Goal: Task Accomplishment & Management: Manage account settings

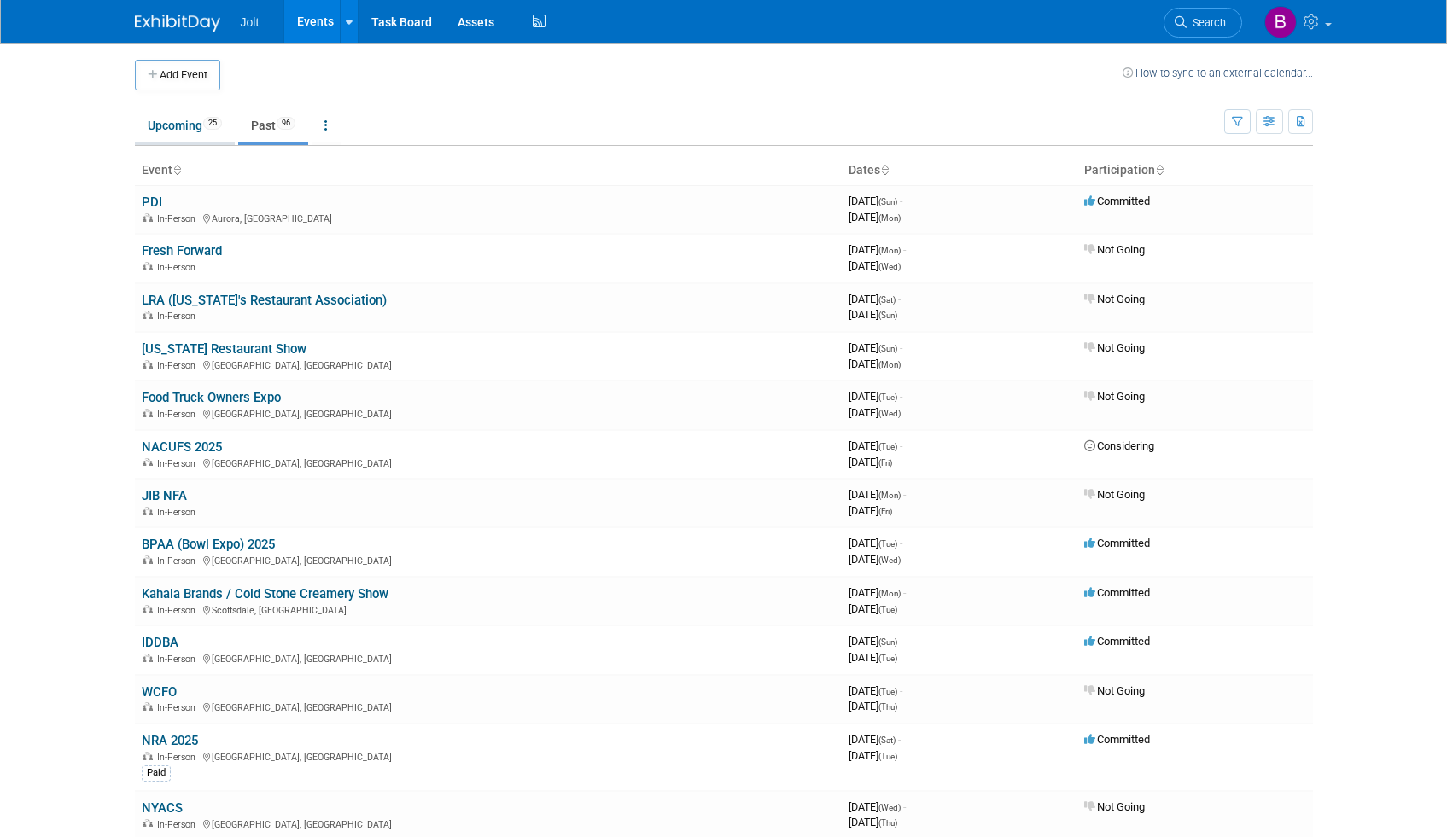
click at [175, 130] on link "Upcoming 25" at bounding box center [185, 125] width 100 height 32
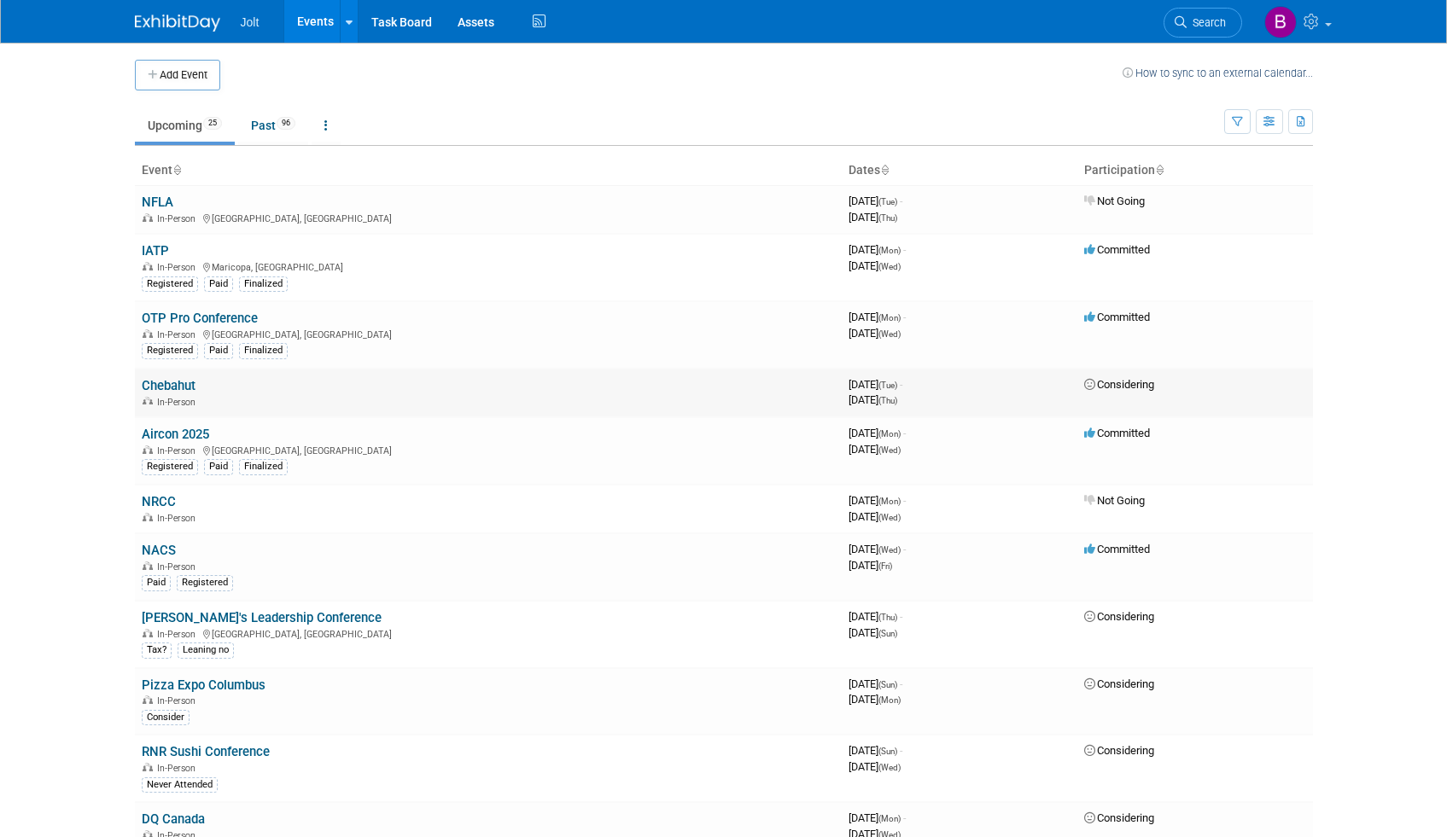
click at [175, 382] on link "Chebahut" at bounding box center [169, 385] width 54 height 15
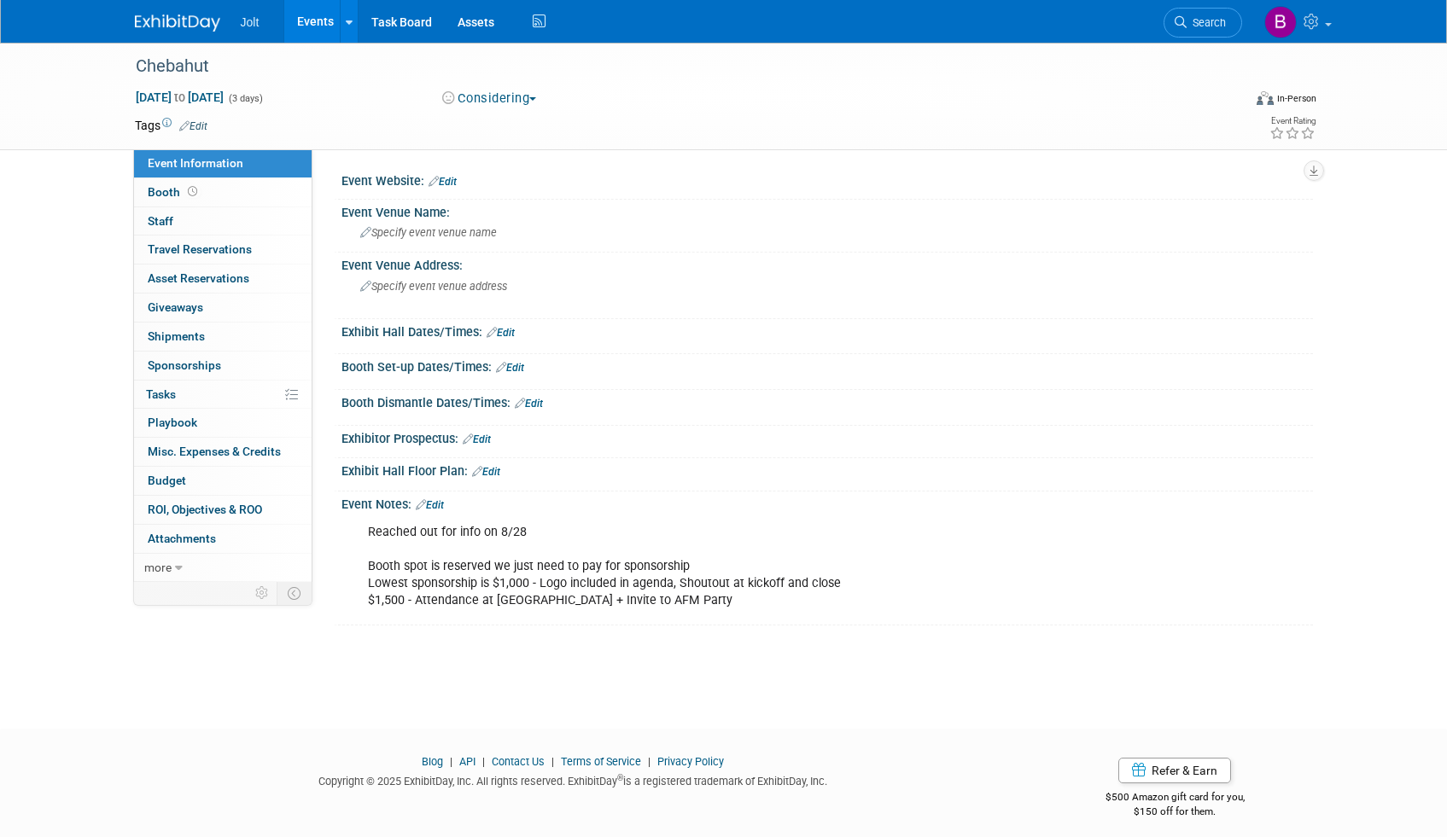
click at [191, 125] on link "Edit" at bounding box center [193, 126] width 28 height 12
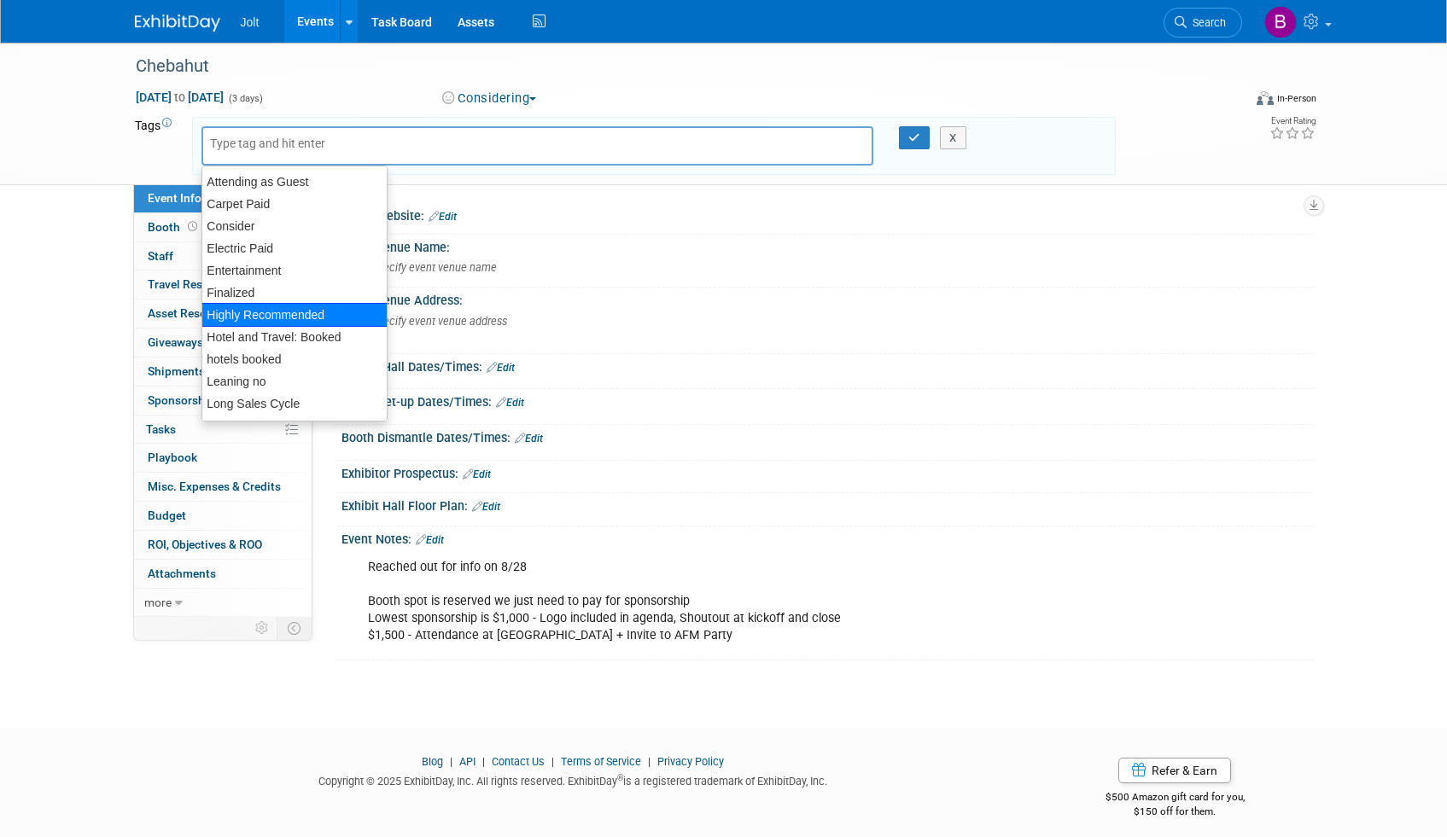
click at [265, 317] on div "Highly Recommended" at bounding box center [294, 315] width 186 height 24
type input "Highly Recommended"
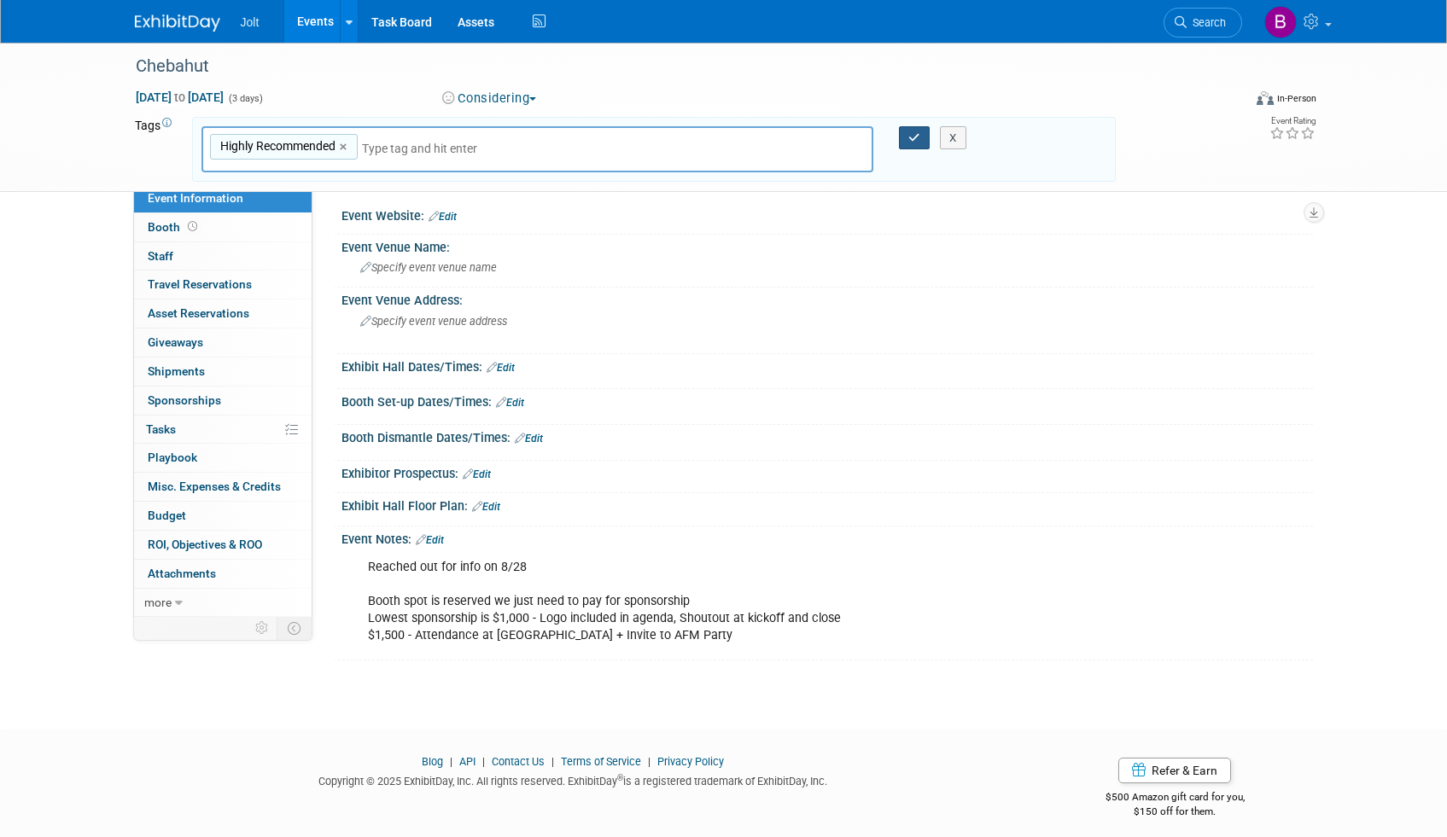
click at [911, 134] on icon "button" at bounding box center [914, 137] width 12 height 11
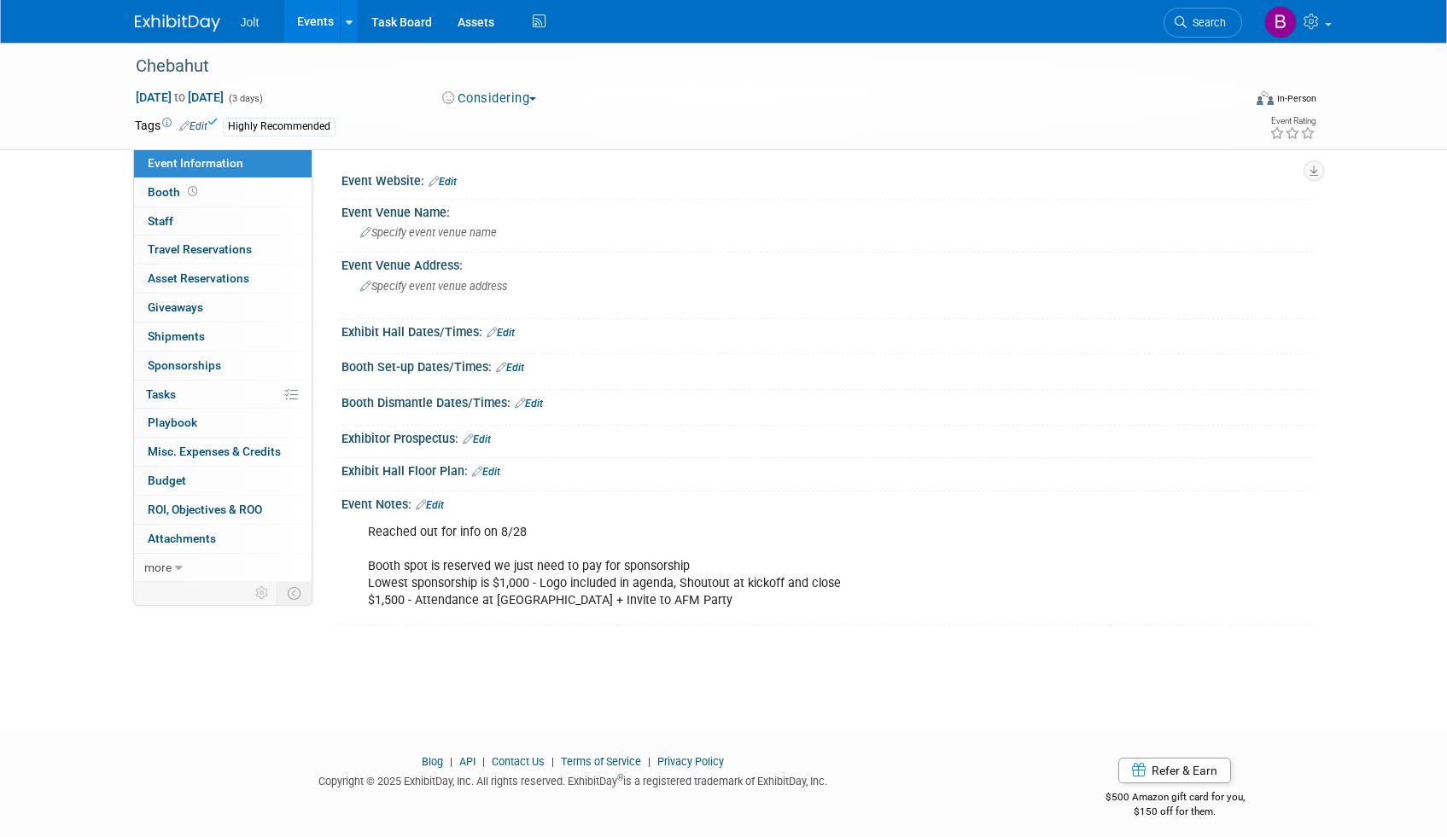
click at [188, 26] on img at bounding box center [177, 23] width 85 height 17
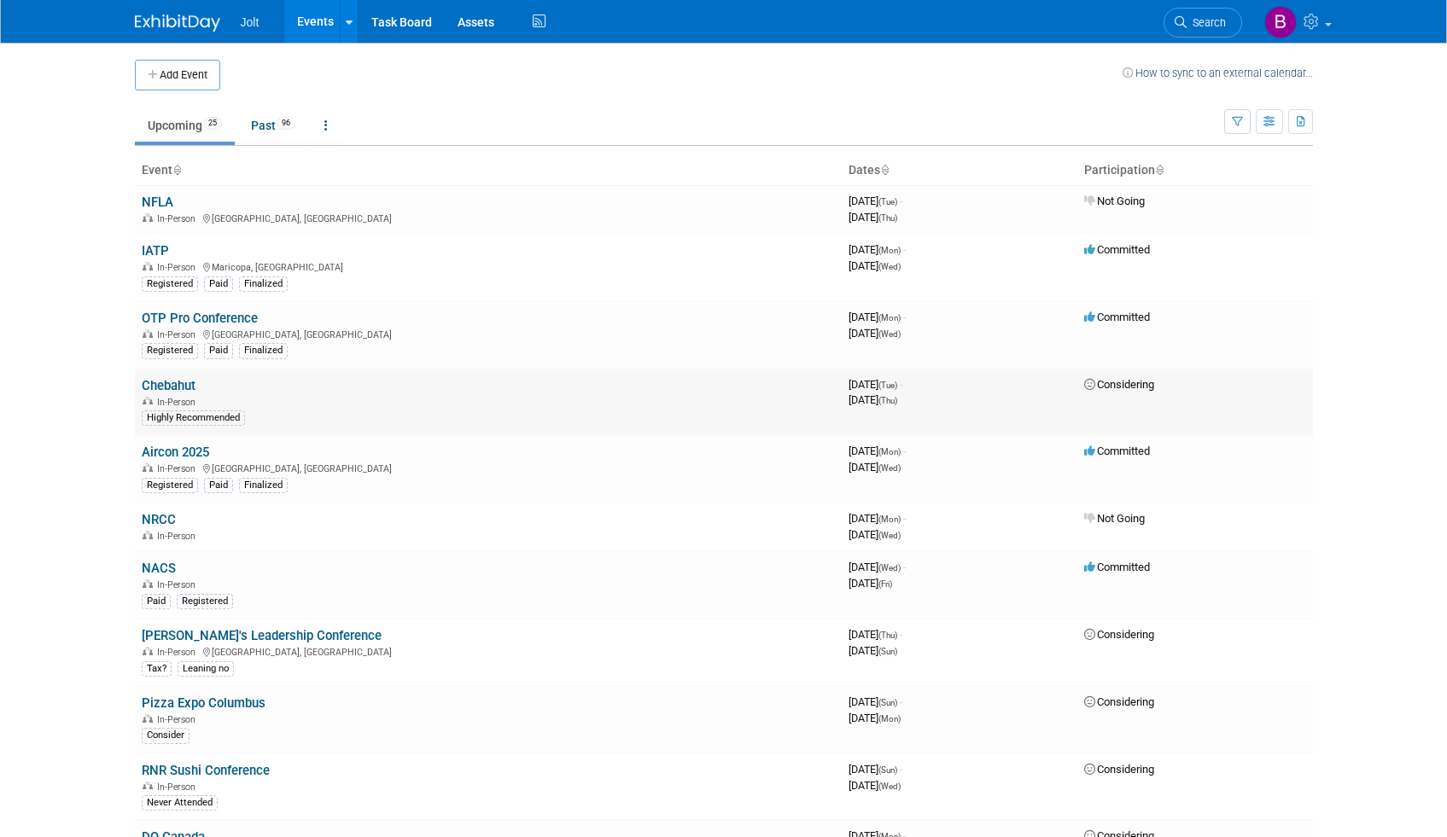
click at [181, 386] on link "Chebahut" at bounding box center [169, 385] width 54 height 15
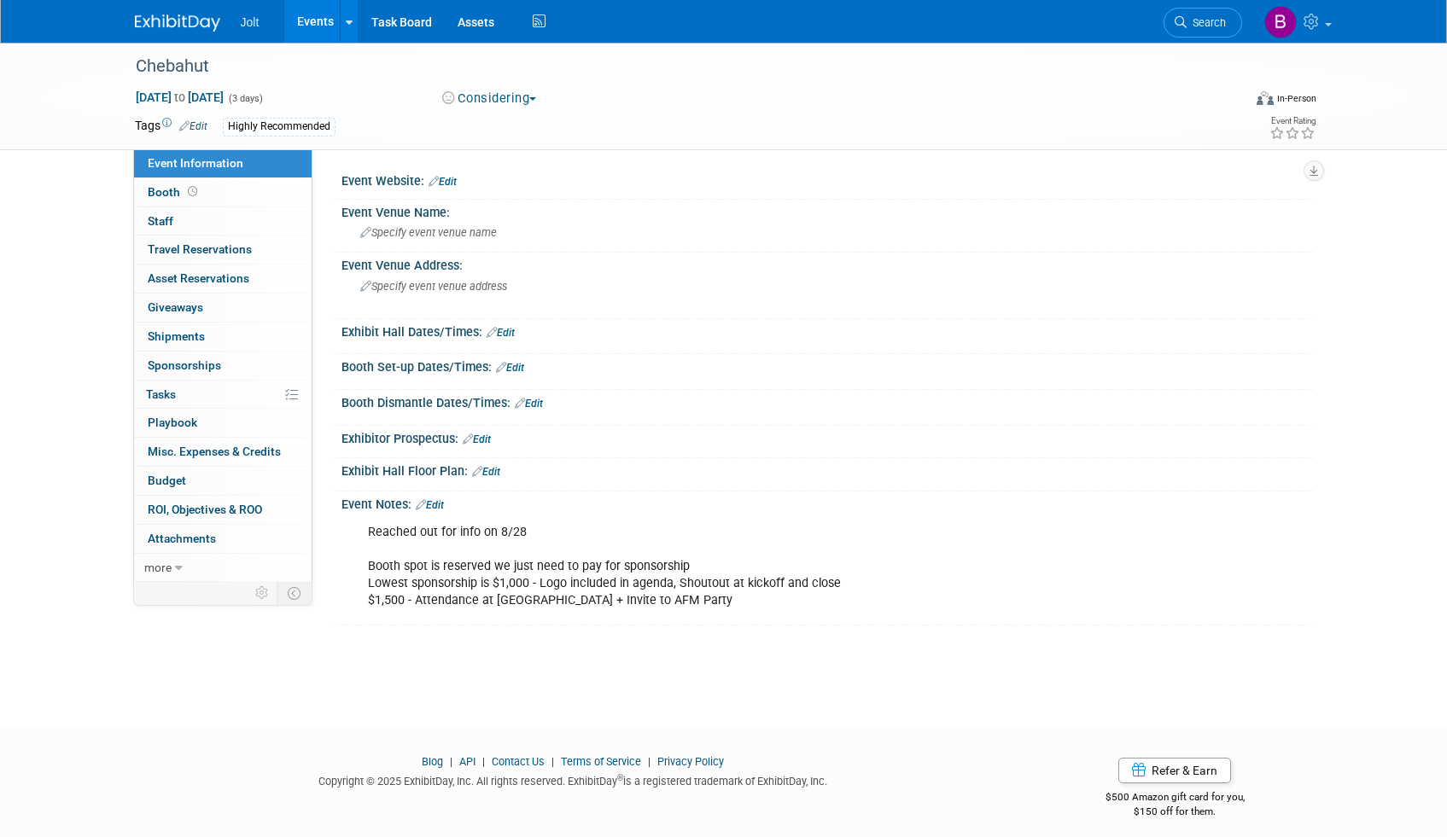
click at [371, 131] on div "Highly Recommended" at bounding box center [669, 127] width 893 height 19
click at [201, 125] on link "Edit" at bounding box center [193, 126] width 28 height 12
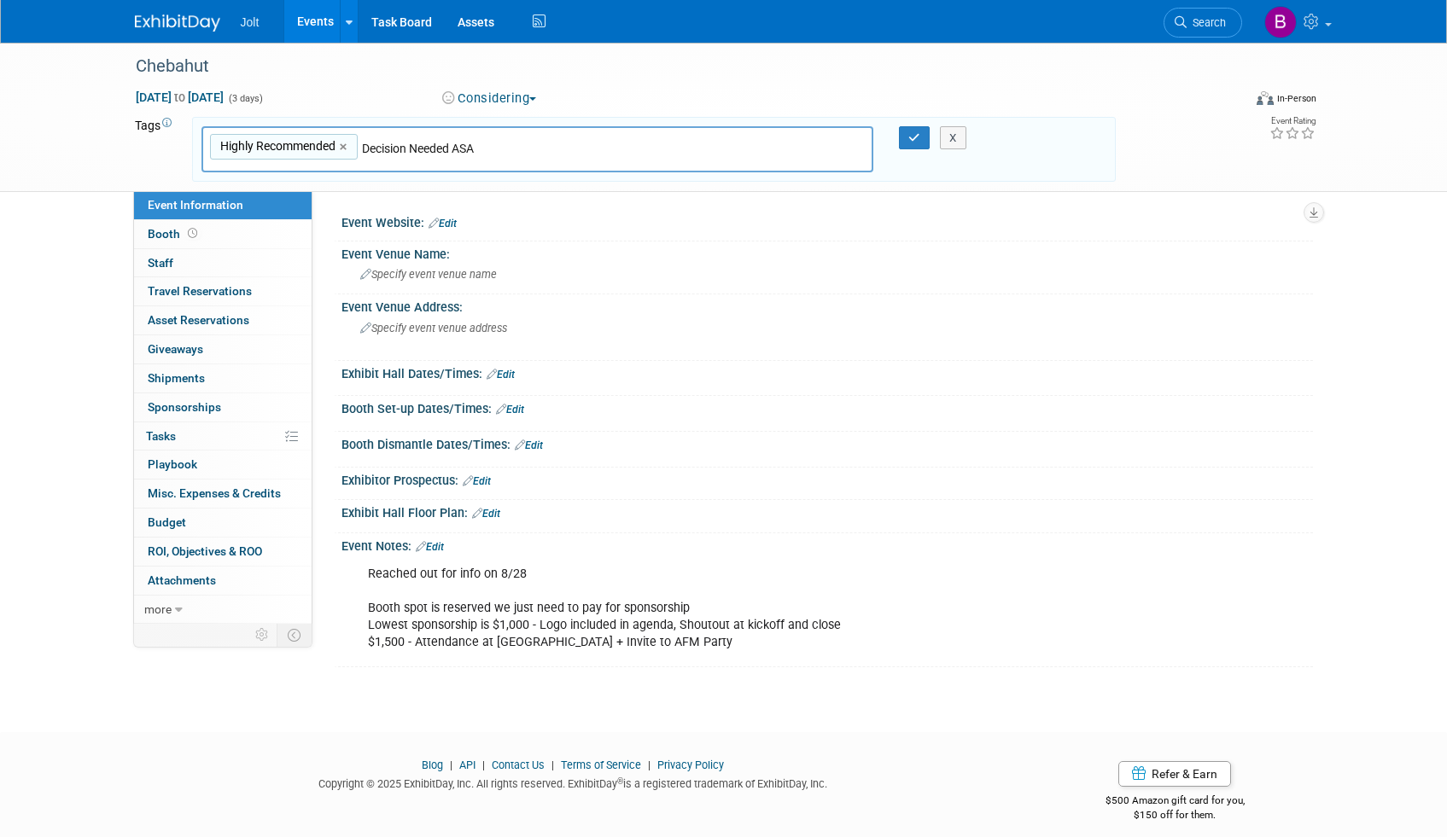
type input "Decision Needed ASAP"
type input "Highly Recommended, Decision Needed ASAP"
click at [906, 140] on button "button" at bounding box center [914, 138] width 31 height 24
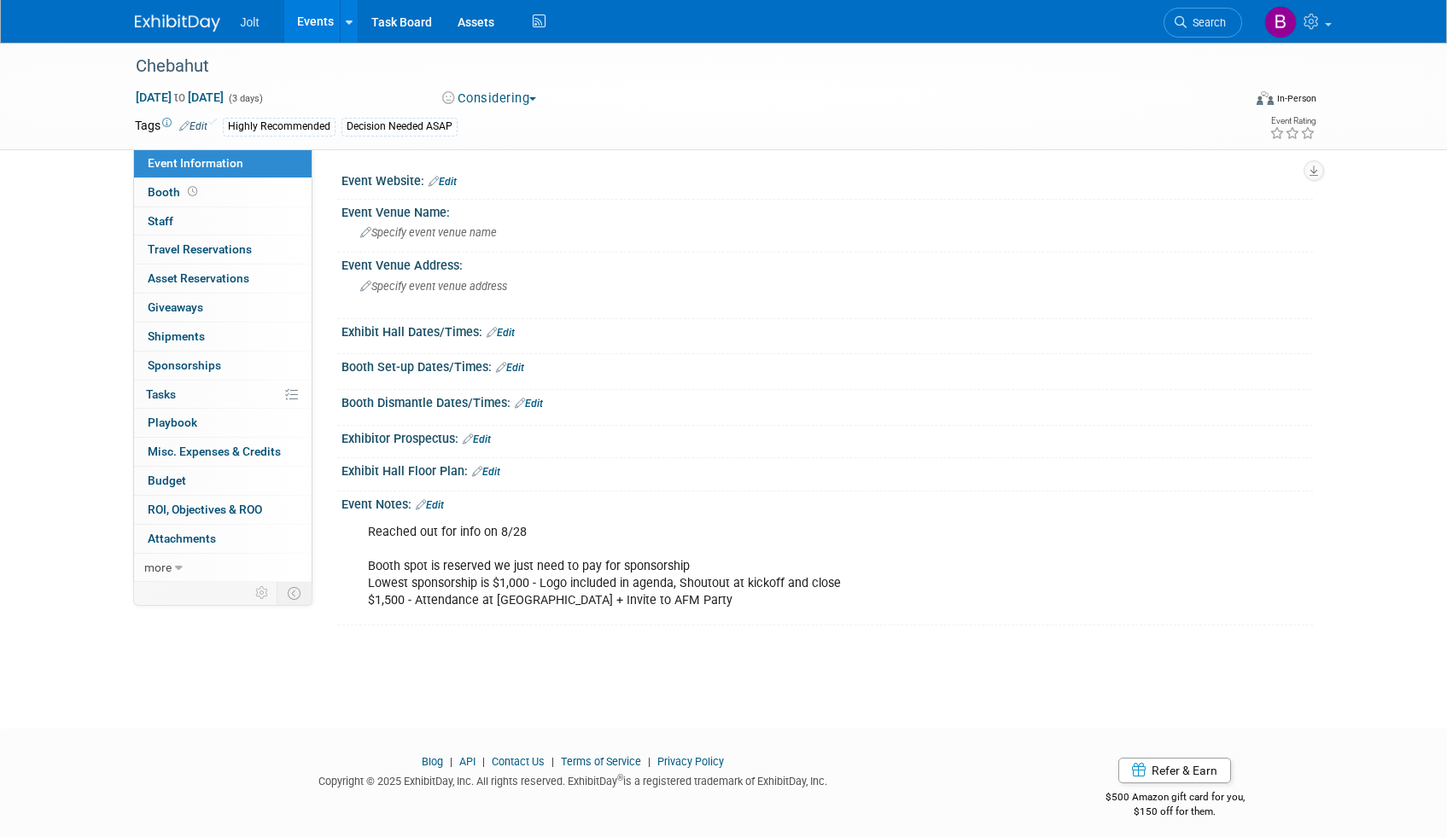
click at [171, 22] on img at bounding box center [177, 23] width 85 height 17
